Goal: Task Accomplishment & Management: Use online tool/utility

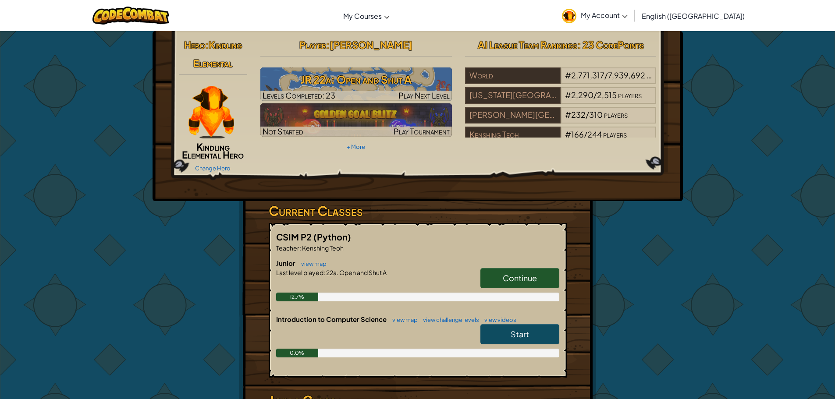
click at [523, 285] on link "Continue" at bounding box center [519, 278] width 79 height 20
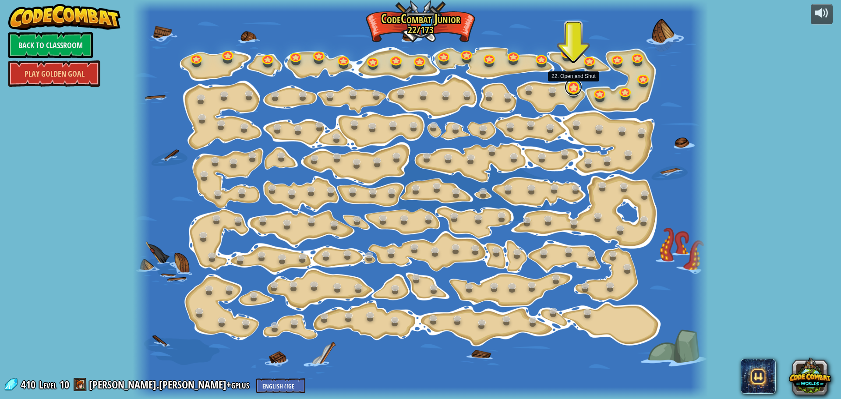
click at [575, 89] on link at bounding box center [574, 87] width 18 height 18
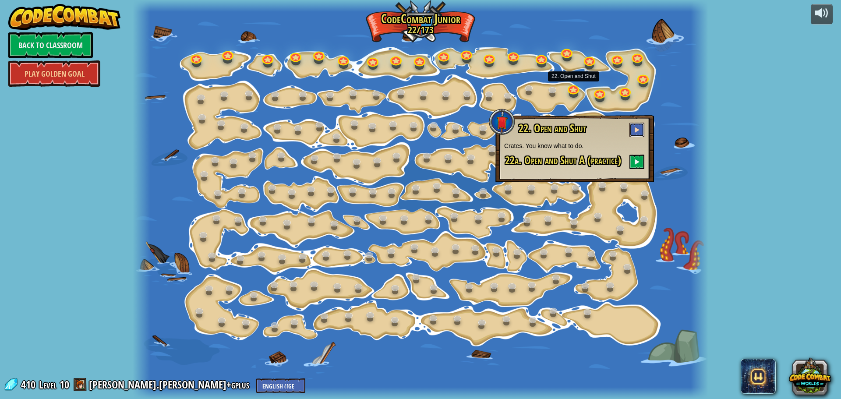
click at [633, 135] on button at bounding box center [636, 130] width 15 height 14
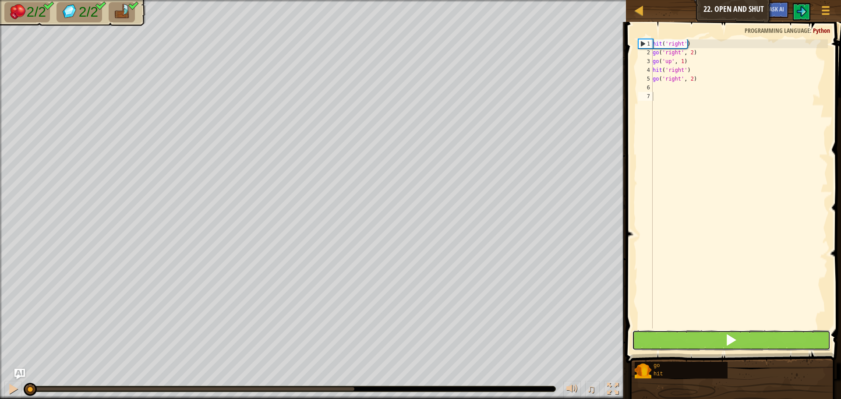
click at [690, 348] on button at bounding box center [731, 340] width 198 height 20
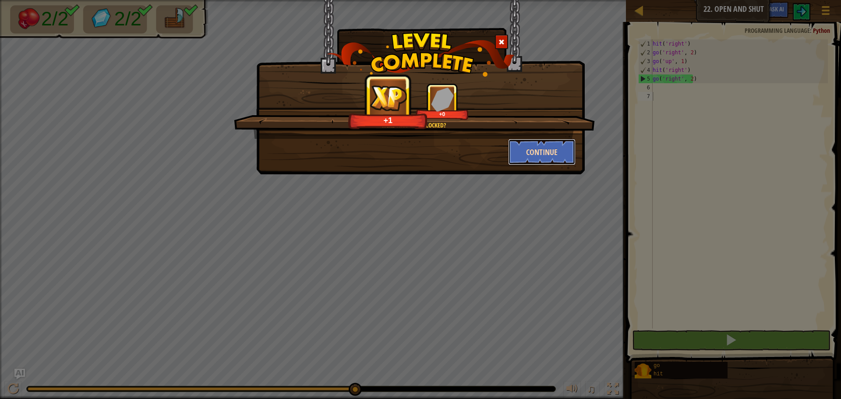
click at [534, 154] on button "Continue" at bounding box center [542, 152] width 68 height 26
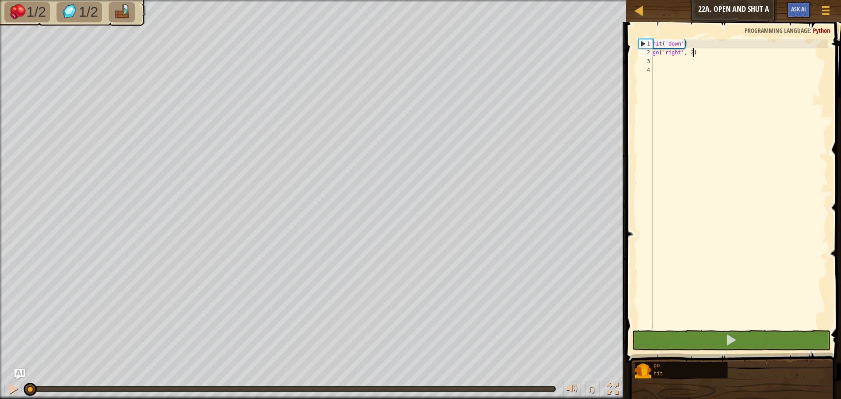
click at [713, 55] on div "hit ( 'down' ) go ( 'right' , 2 )" at bounding box center [739, 192] width 177 height 307
type textarea "go('right', 2)"
click at [701, 80] on div "hit ( 'down' ) go ( 'right' , 2 )" at bounding box center [739, 192] width 177 height 307
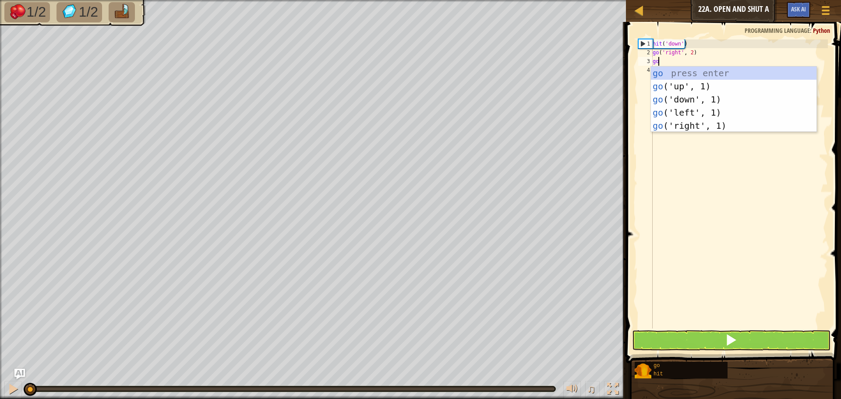
type textarea "gou"
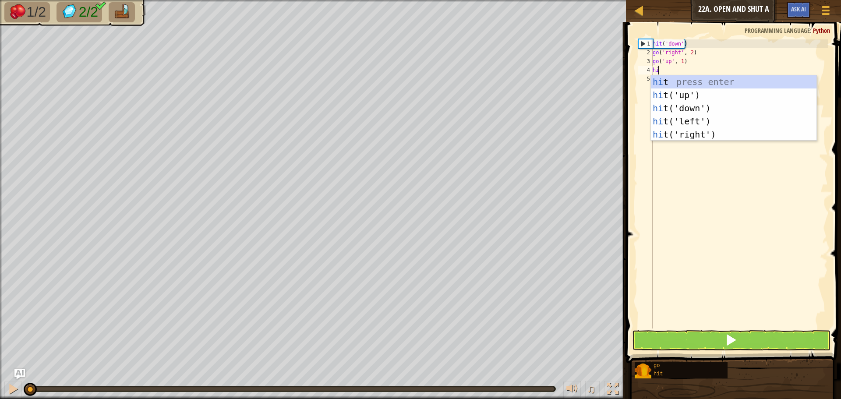
scroll to position [4, 0]
type textarea "hitr"
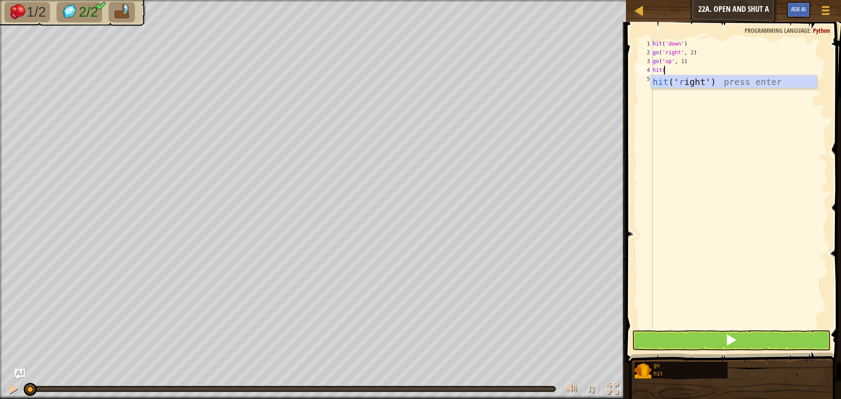
scroll to position [4, 0]
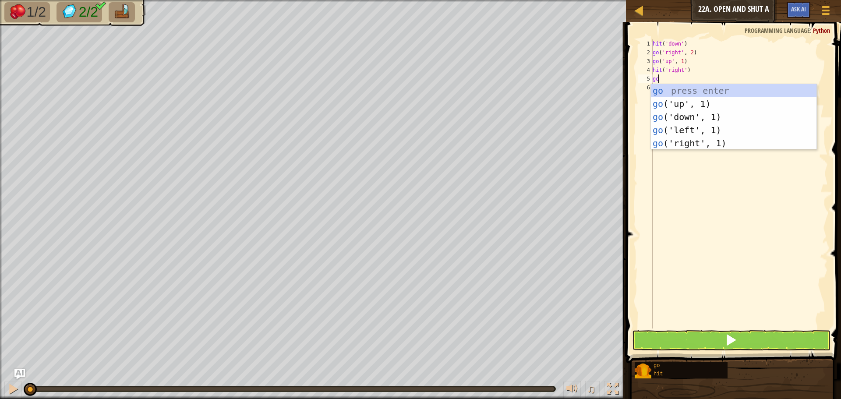
type textarea "gor"
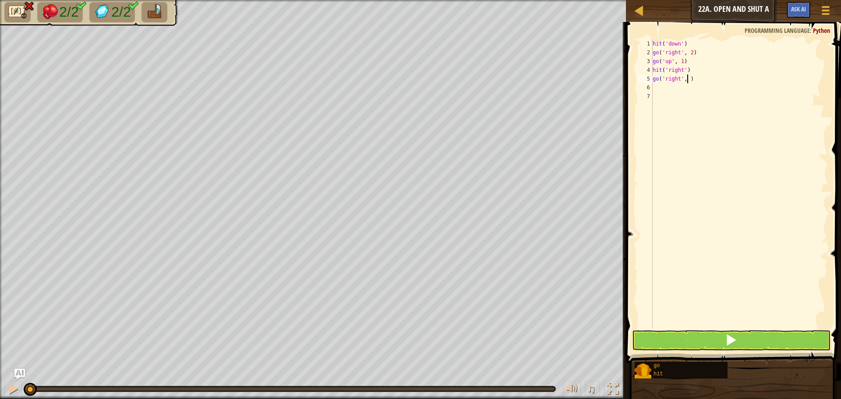
scroll to position [4, 3]
type textarea "go('right', 2)"
click at [730, 338] on span at bounding box center [731, 340] width 12 height 12
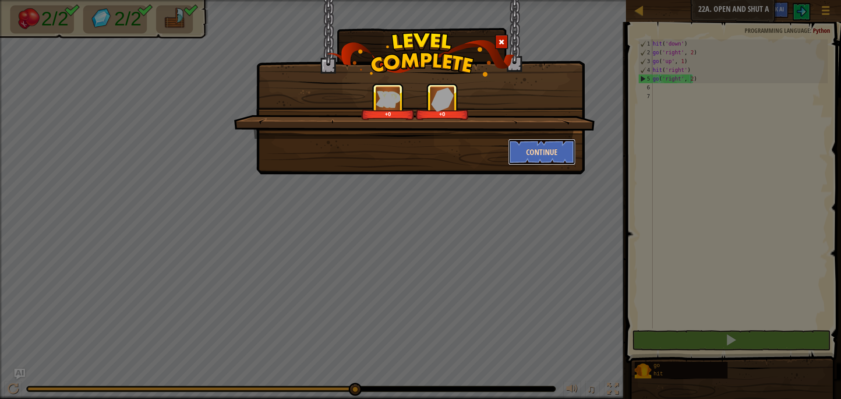
click at [512, 144] on button "Continue" at bounding box center [542, 152] width 68 height 26
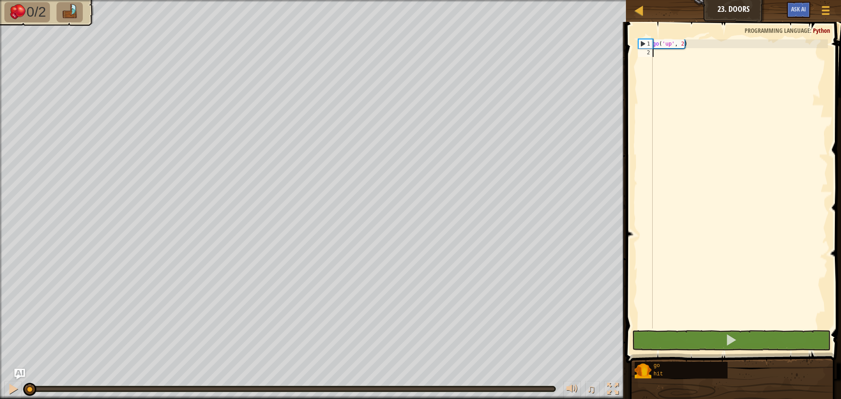
click at [666, 57] on div "go ( 'up' , 2 )" at bounding box center [739, 192] width 177 height 307
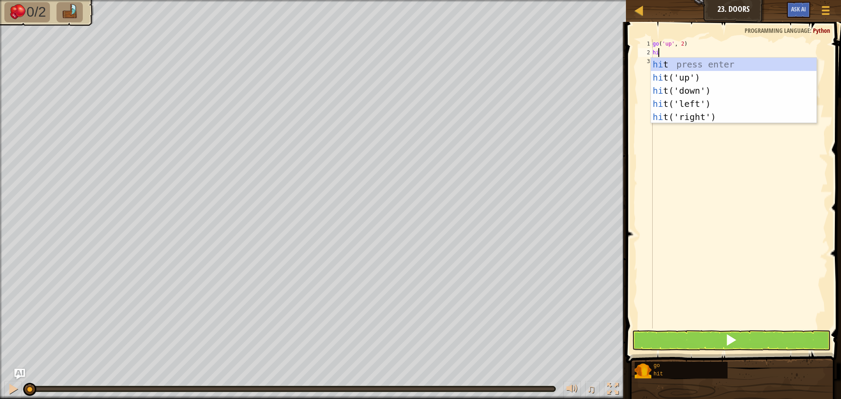
type textarea "hir"
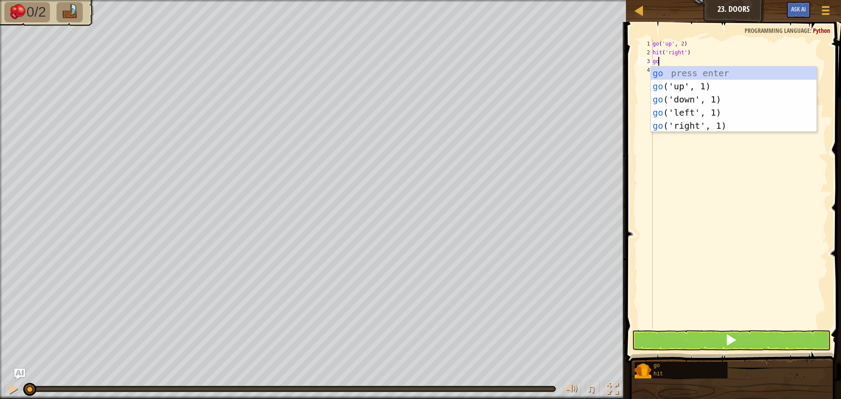
type textarea "gor"
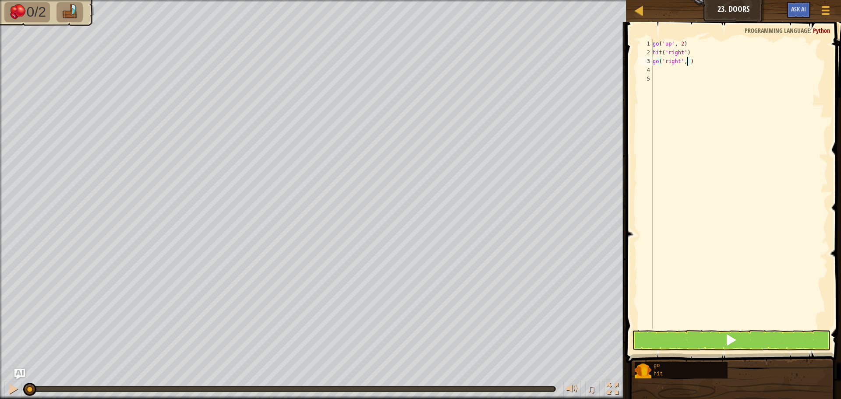
type textarea "go('right', 2)"
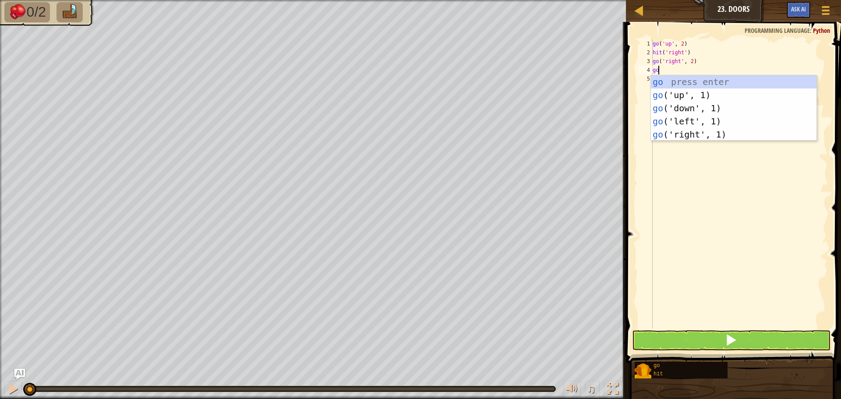
scroll to position [4, 0]
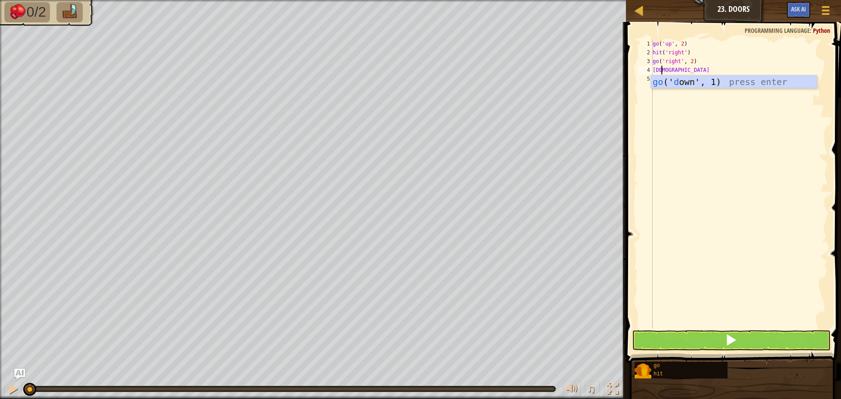
type textarea "godo"
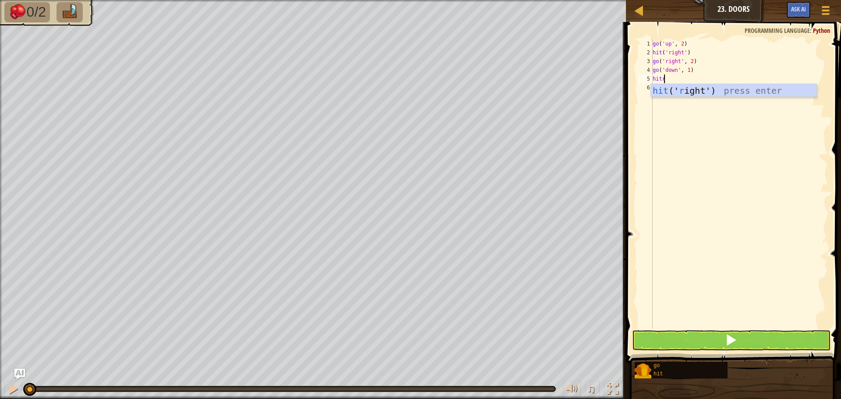
type textarea "hitri"
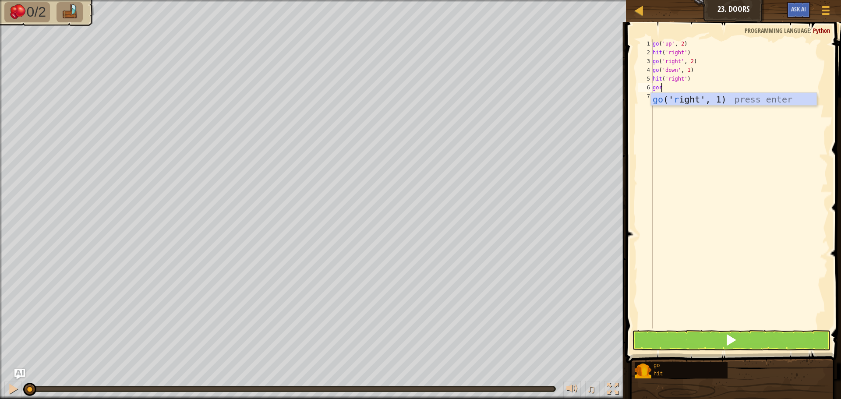
scroll to position [4, 0]
type textarea "gori"
type textarea "go('right', 2)"
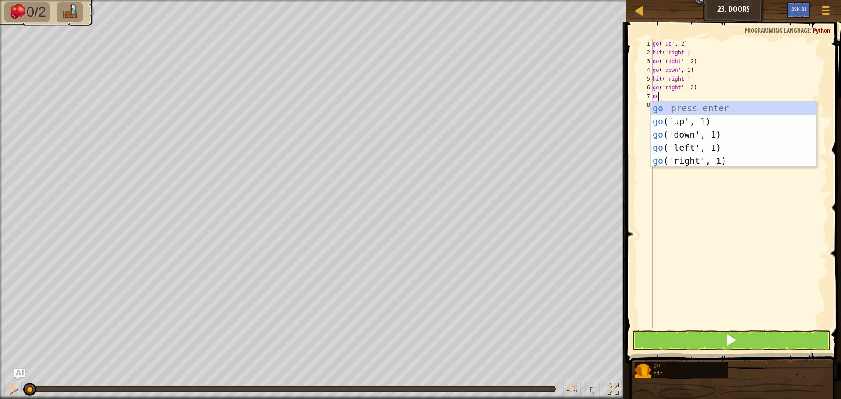
type textarea "gou"
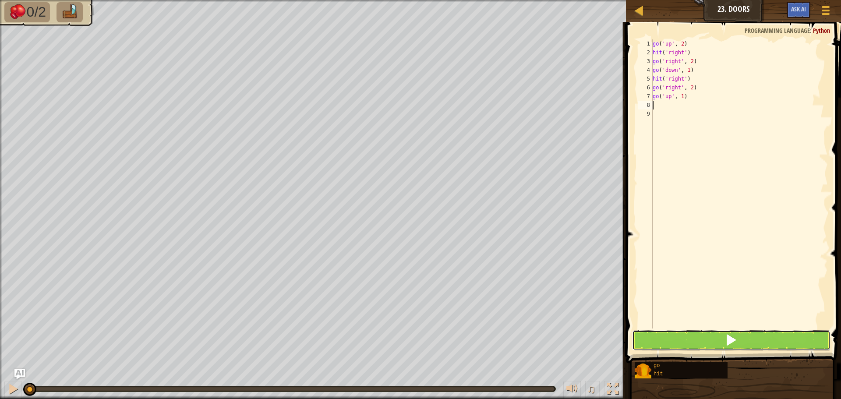
click at [665, 342] on button at bounding box center [731, 340] width 198 height 20
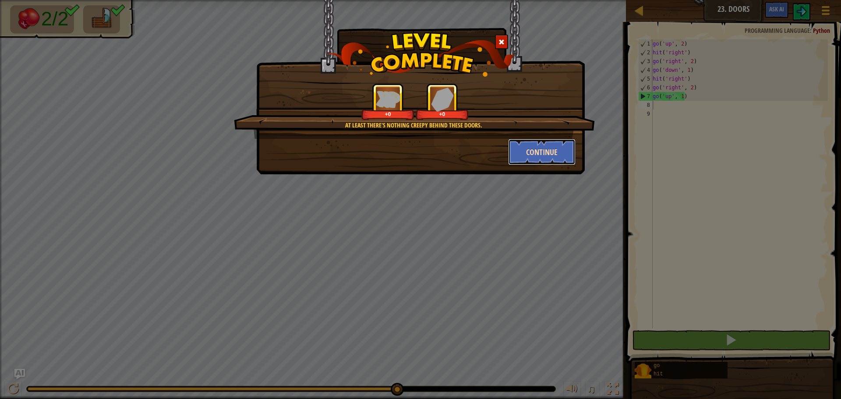
click at [529, 155] on button "Continue" at bounding box center [542, 152] width 68 height 26
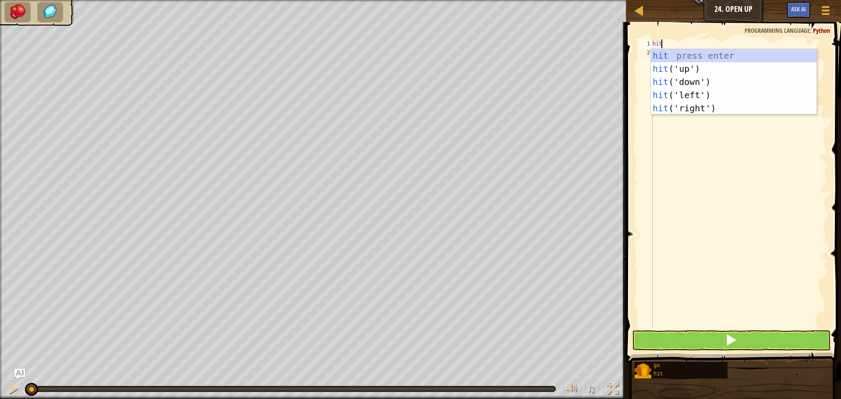
scroll to position [4, 0]
type textarea "hitu"
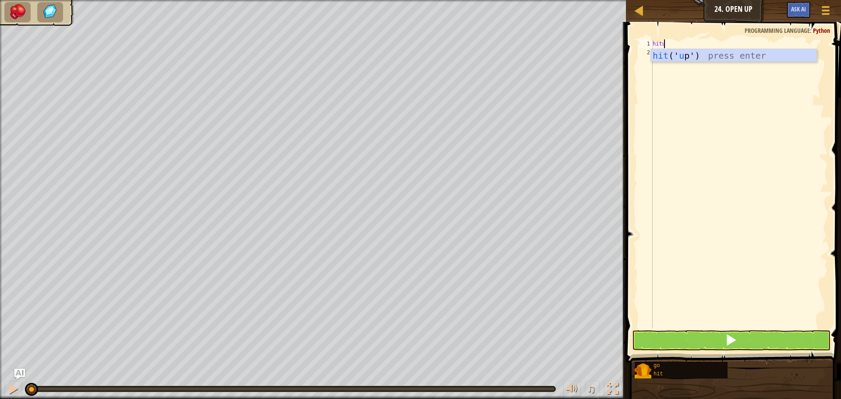
scroll to position [4, 0]
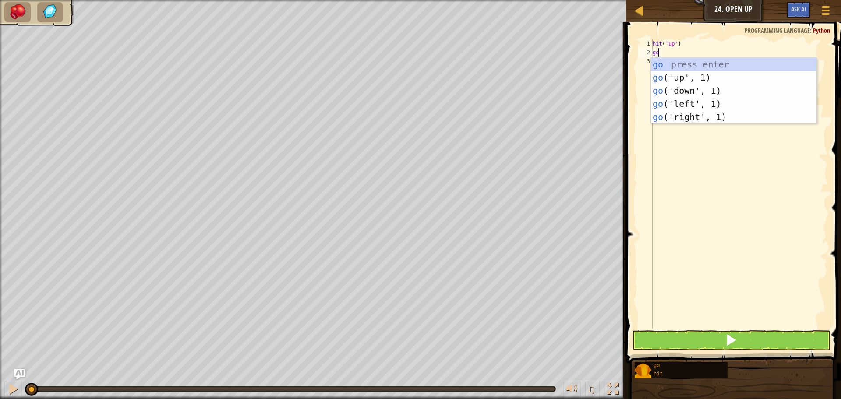
type textarea "gou"
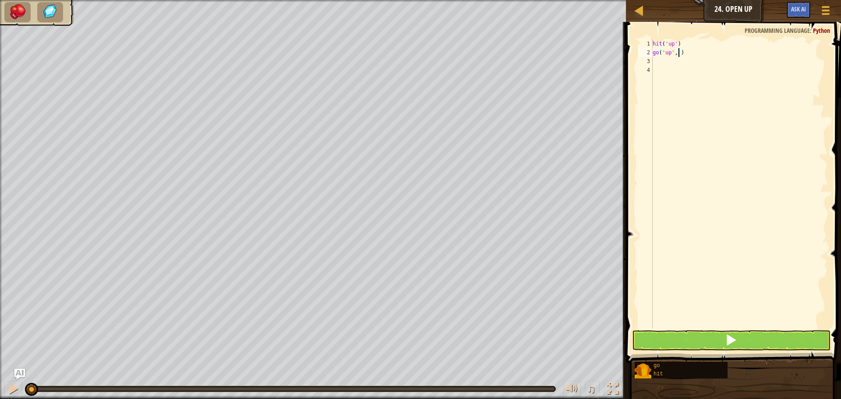
scroll to position [4, 2]
type textarea "go('up', 2)"
click at [670, 340] on button at bounding box center [731, 340] width 198 height 20
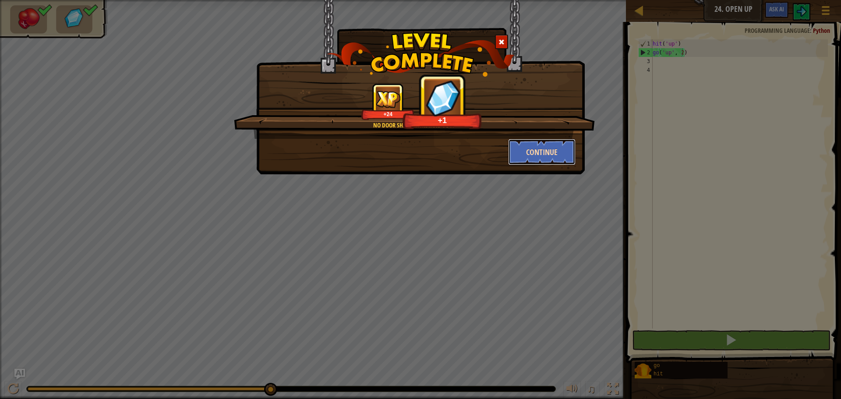
click at [509, 163] on button "Continue" at bounding box center [542, 152] width 68 height 26
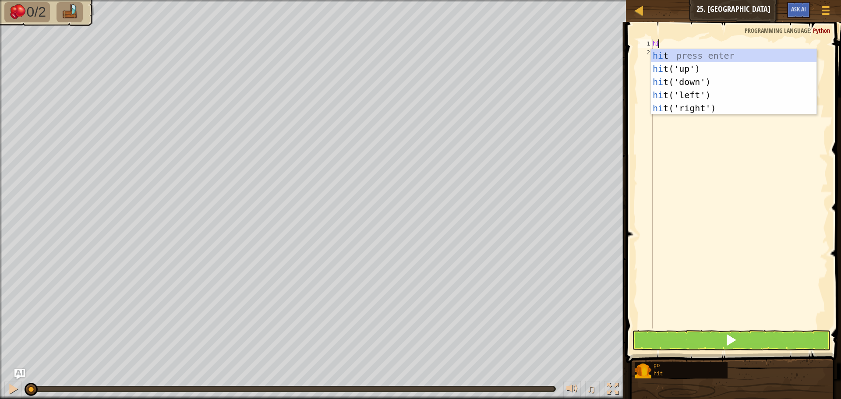
scroll to position [4, 0]
type textarea "hitr"
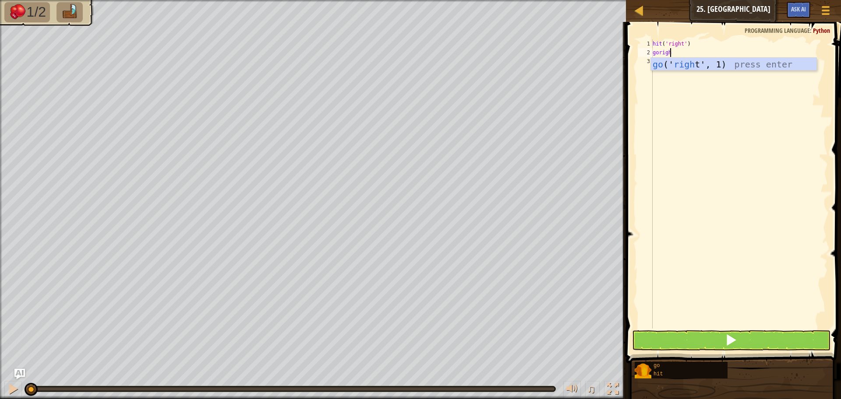
type textarea "goright"
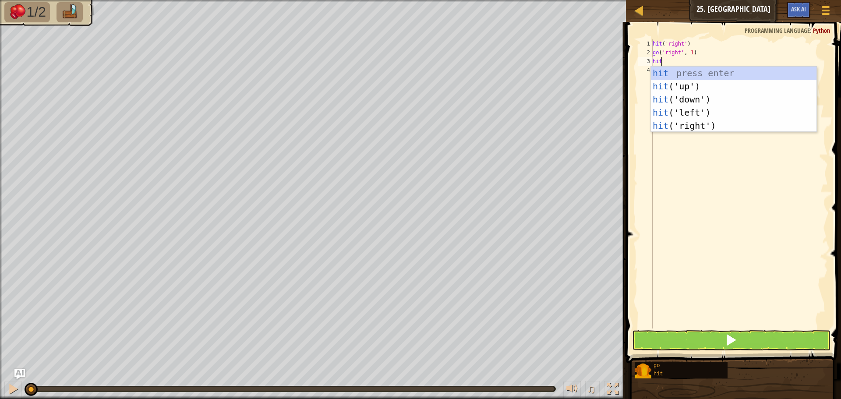
type textarea "hitr"
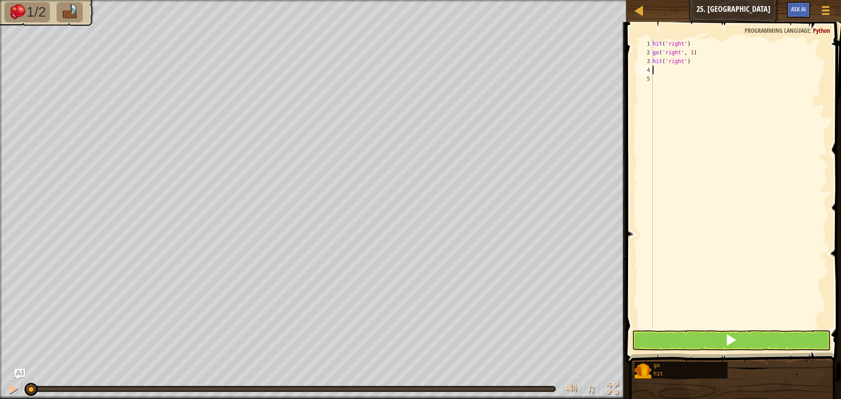
scroll to position [4, 0]
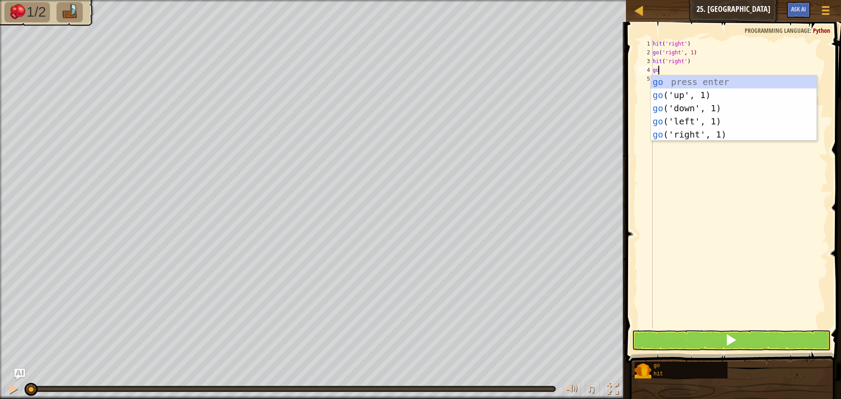
type textarea "gor"
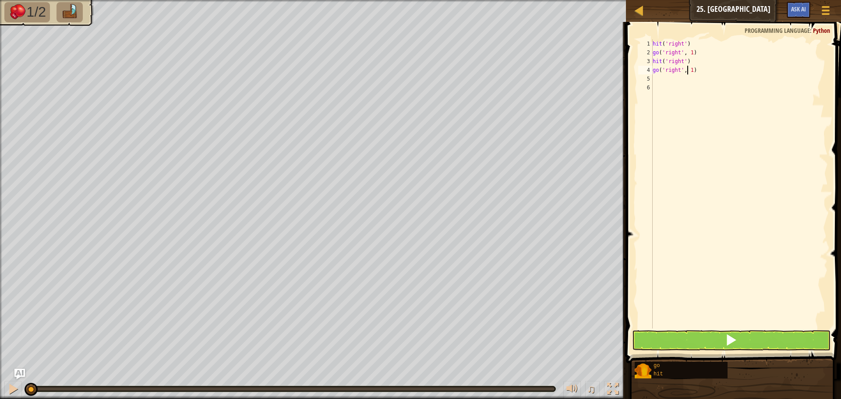
click at [689, 70] on div "hit ( 'right' ) go ( 'right' , 1 ) hit ( 'right' ) go ( 'right' , 1 )" at bounding box center [739, 192] width 177 height 307
type textarea "go('right', 2)"
click at [725, 345] on button at bounding box center [731, 340] width 198 height 20
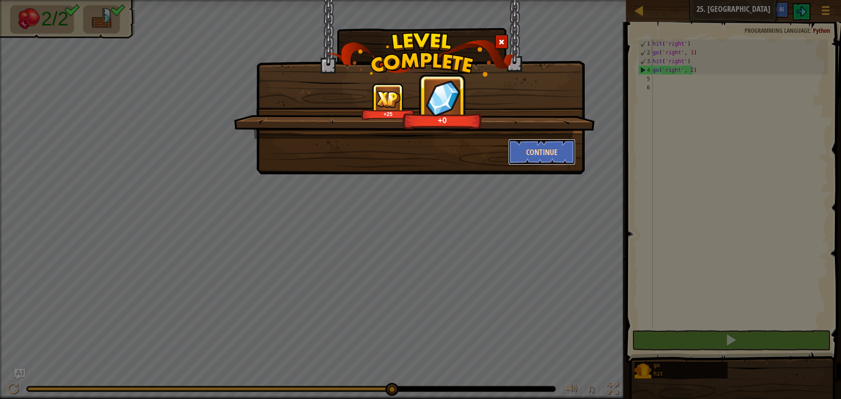
click at [539, 146] on button "Continue" at bounding box center [542, 152] width 68 height 26
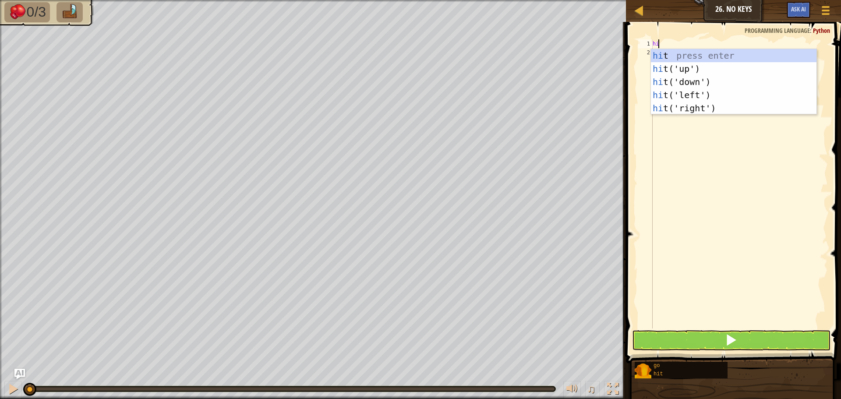
scroll to position [4, 0]
type textarea "hitr"
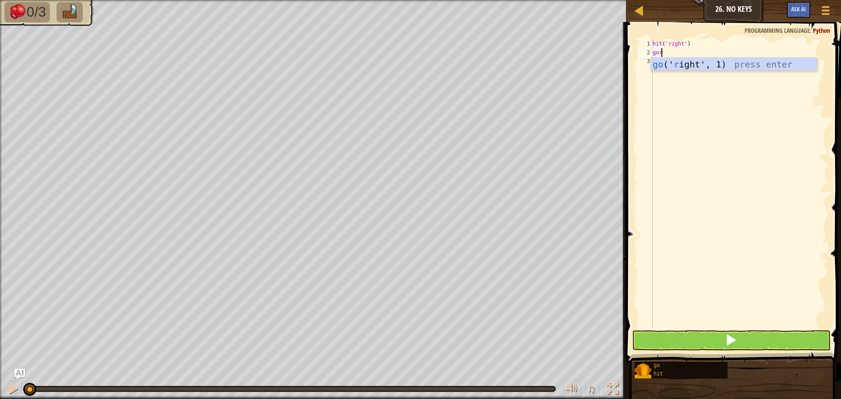
type textarea "gori"
type textarea "go('right', 2)"
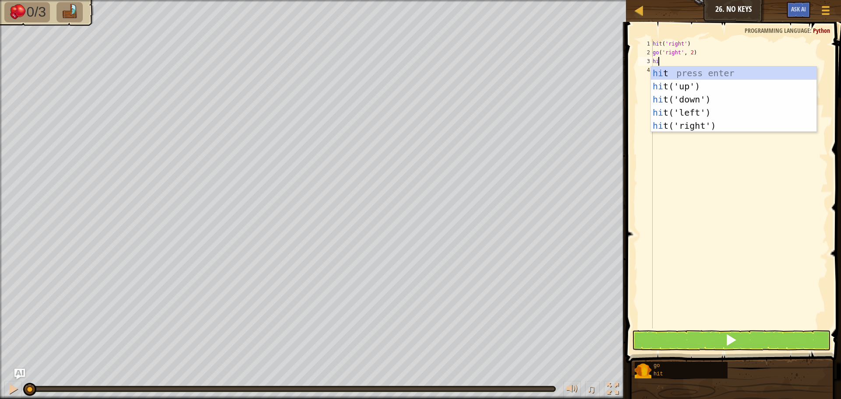
scroll to position [4, 0]
type textarea "hitd"
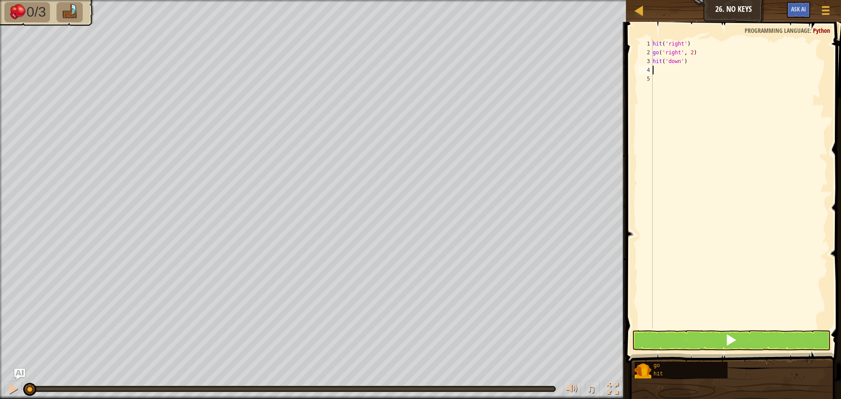
scroll to position [4, 0]
type textarea "godow"
type textarea "go('down', 2)"
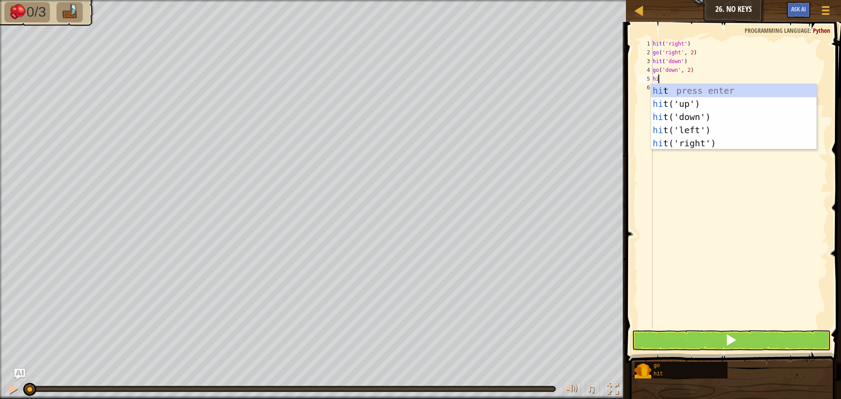
scroll to position [4, 0]
type textarea "hitl"
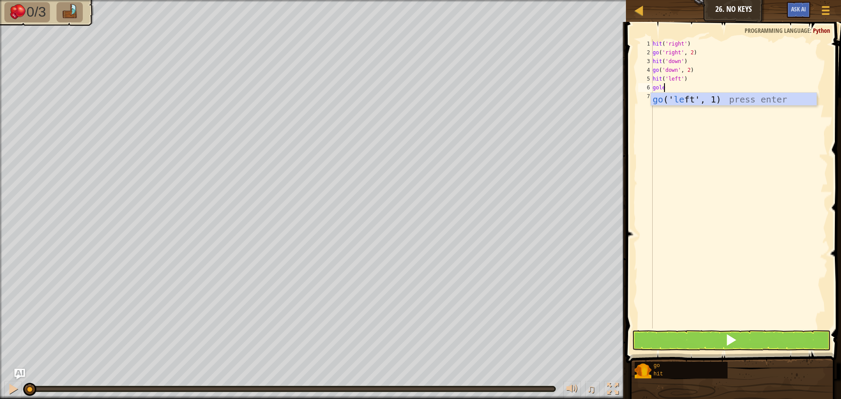
scroll to position [4, 1]
type textarea "goleft"
type textarea "go('left', 1)"
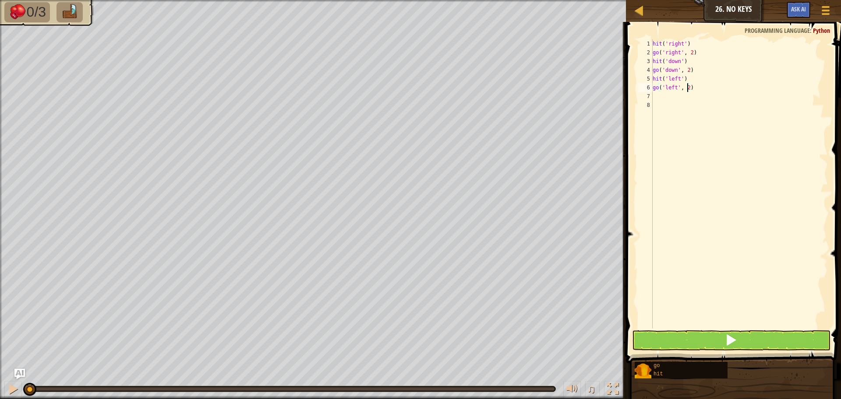
type textarea "go('left', 2)"
click at [707, 343] on button at bounding box center [731, 340] width 198 height 20
